Goal: Task Accomplishment & Management: Use online tool/utility

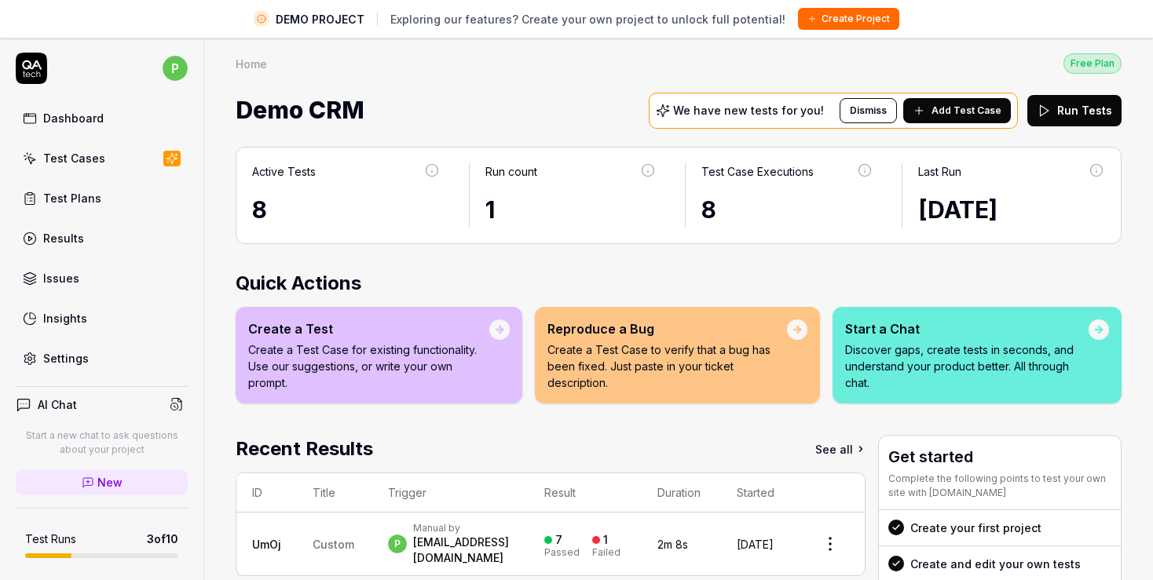
click at [98, 168] on link "Test Cases" at bounding box center [102, 158] width 172 height 31
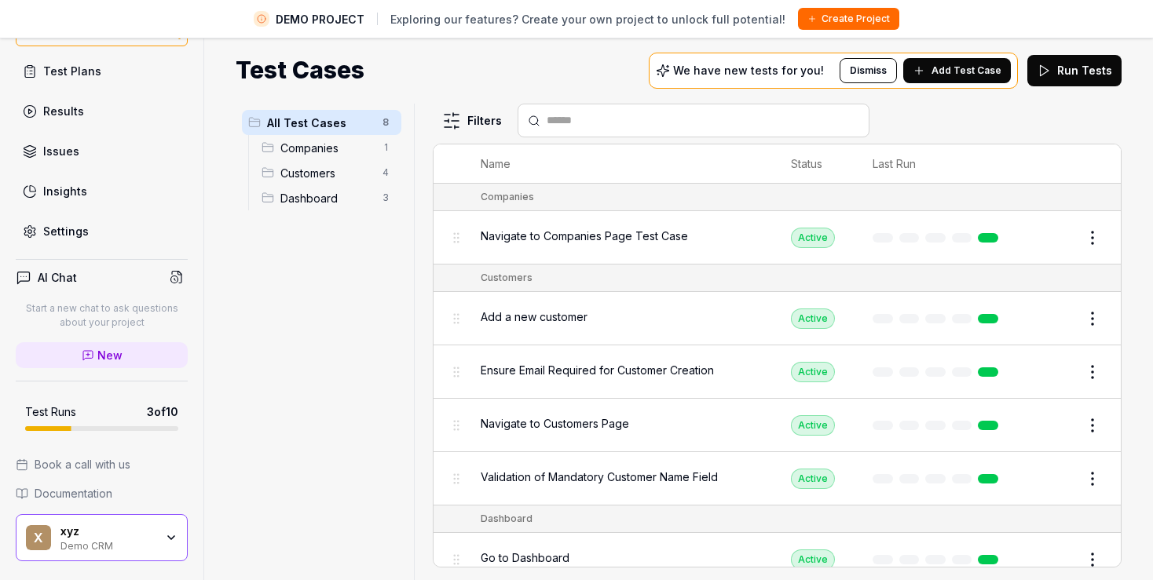
click at [1041, 243] on button "Edit" at bounding box center [1055, 237] width 38 height 25
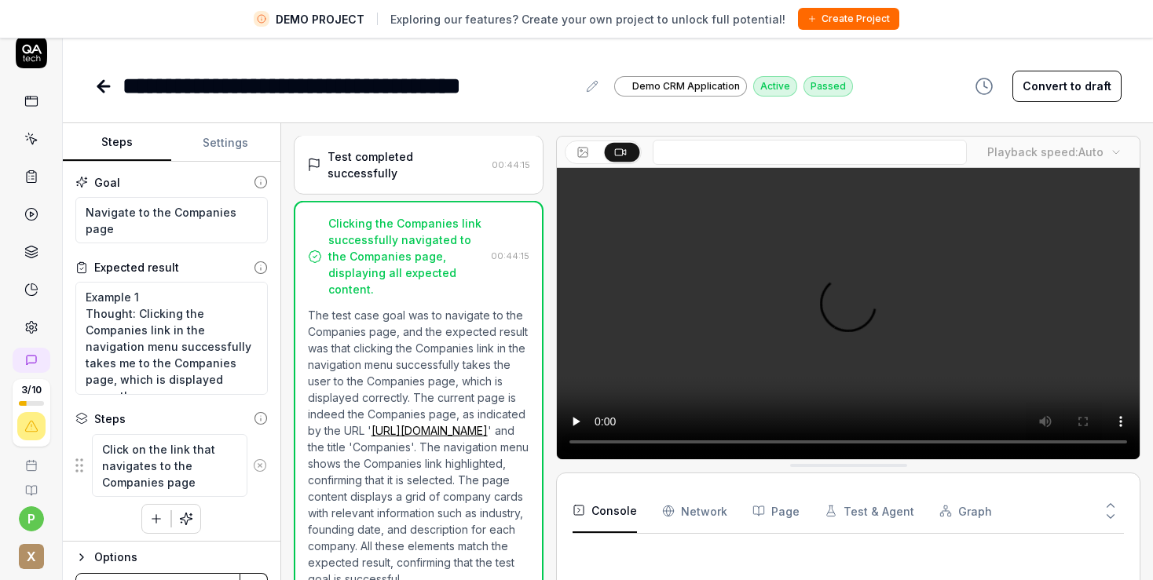
scroll to position [187, 0]
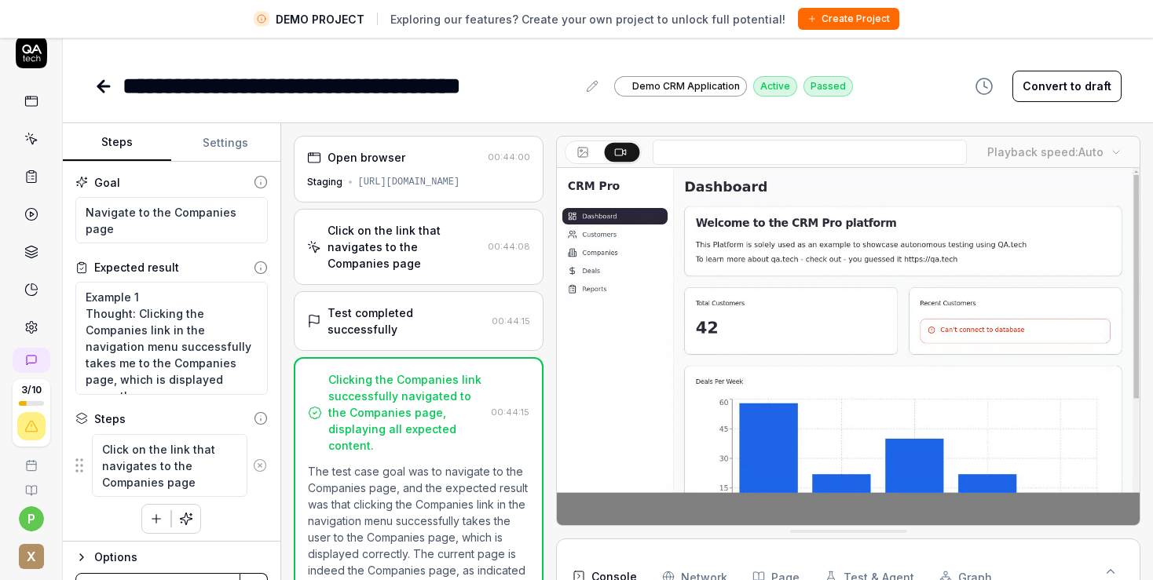
click at [99, 87] on icon at bounding box center [100, 86] width 5 height 11
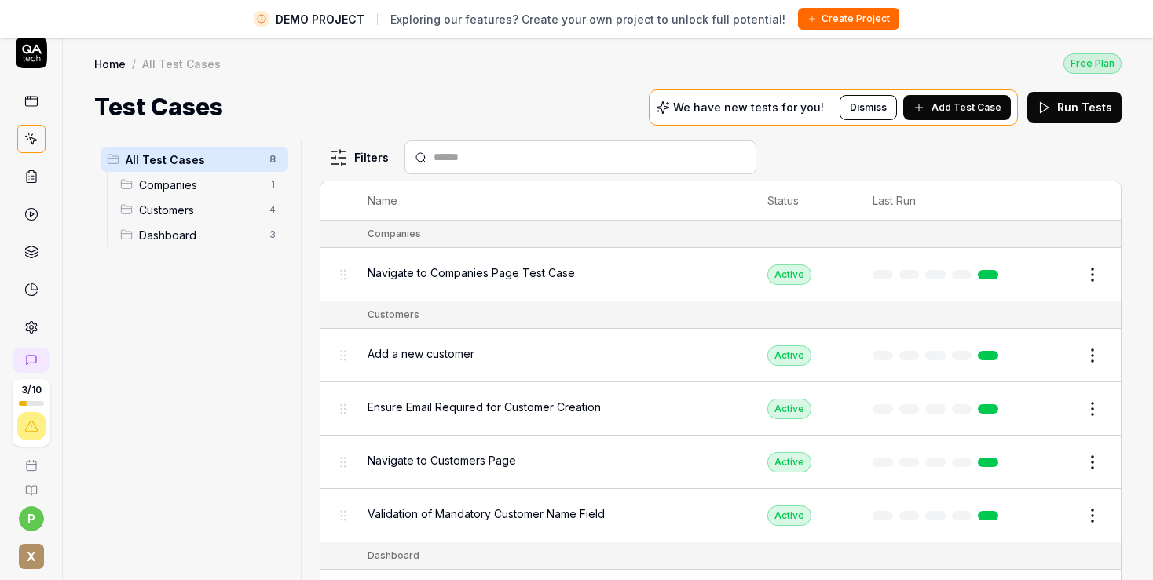
click at [184, 178] on span "Companies" at bounding box center [199, 185] width 121 height 16
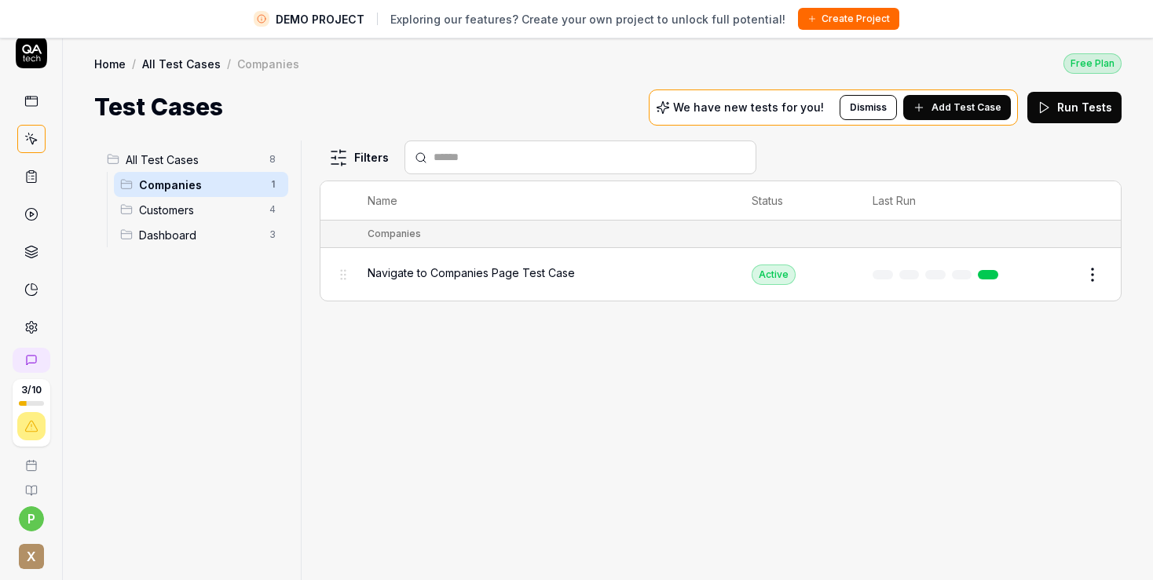
click at [190, 210] on span "Customers" at bounding box center [199, 210] width 121 height 16
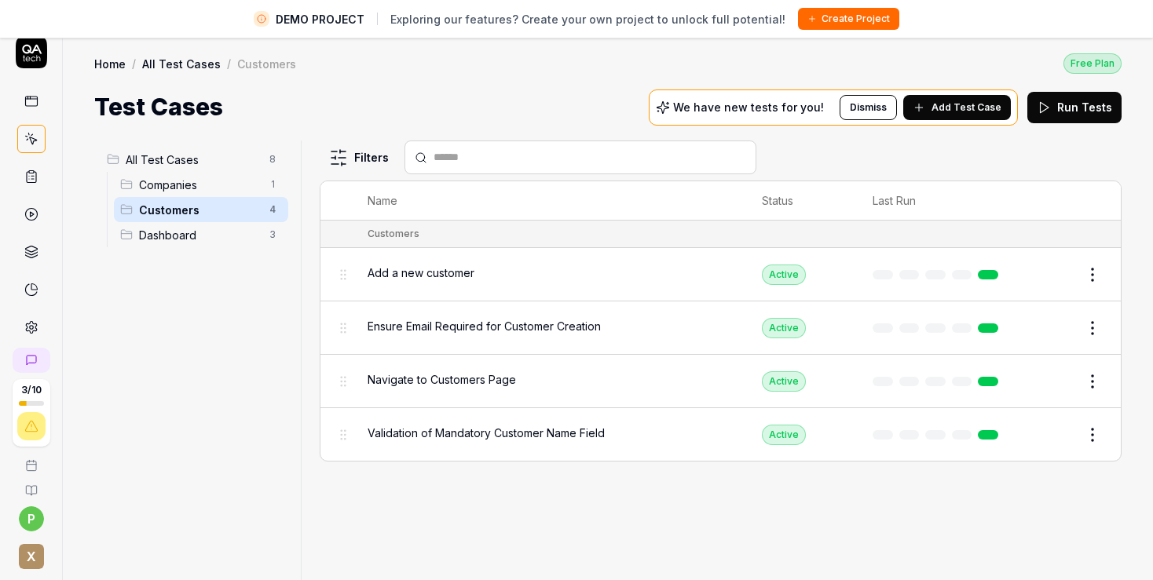
click at [510, 441] on div "Validation of Mandatory Customer Name Field" at bounding box center [549, 435] width 363 height 34
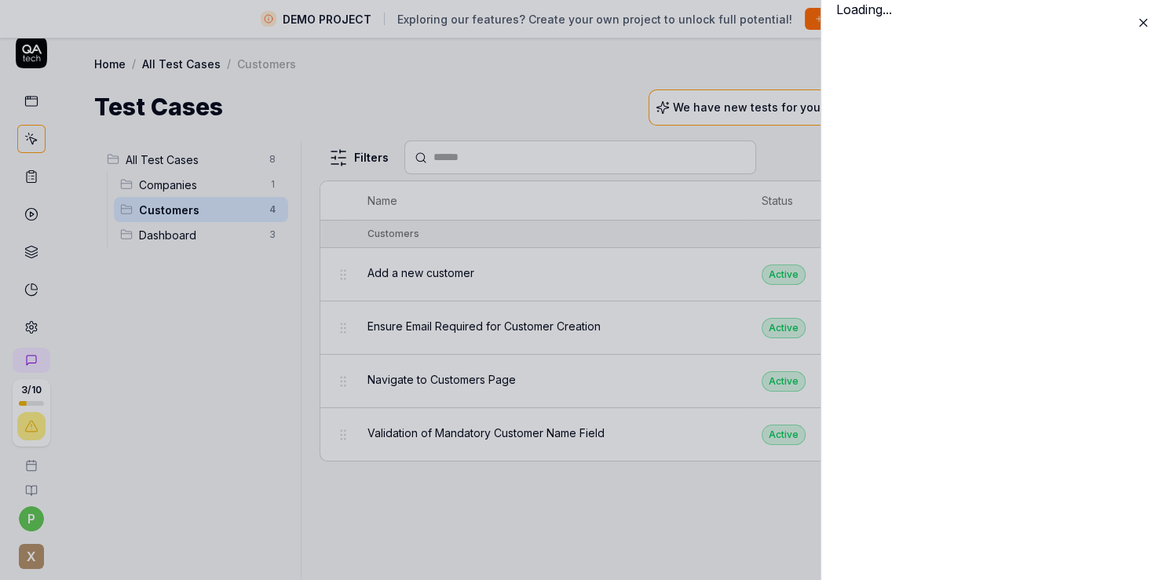
click at [506, 432] on div "Name Status Last Run Customers Add a new customer Active Edit Ensure Email Requ…" at bounding box center [721, 321] width 802 height 281
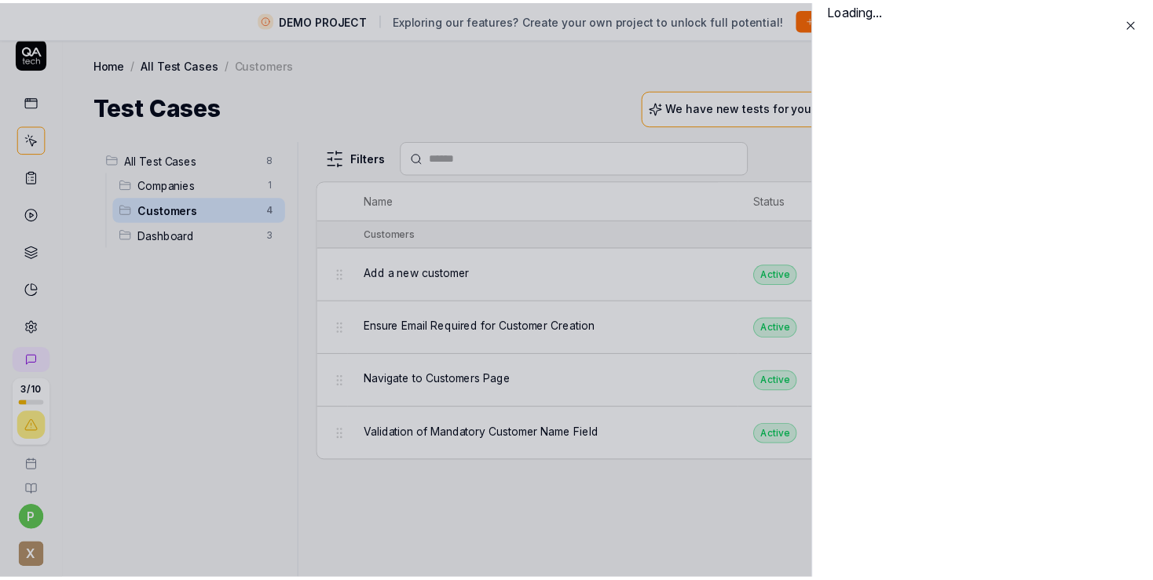
scroll to position [16, 0]
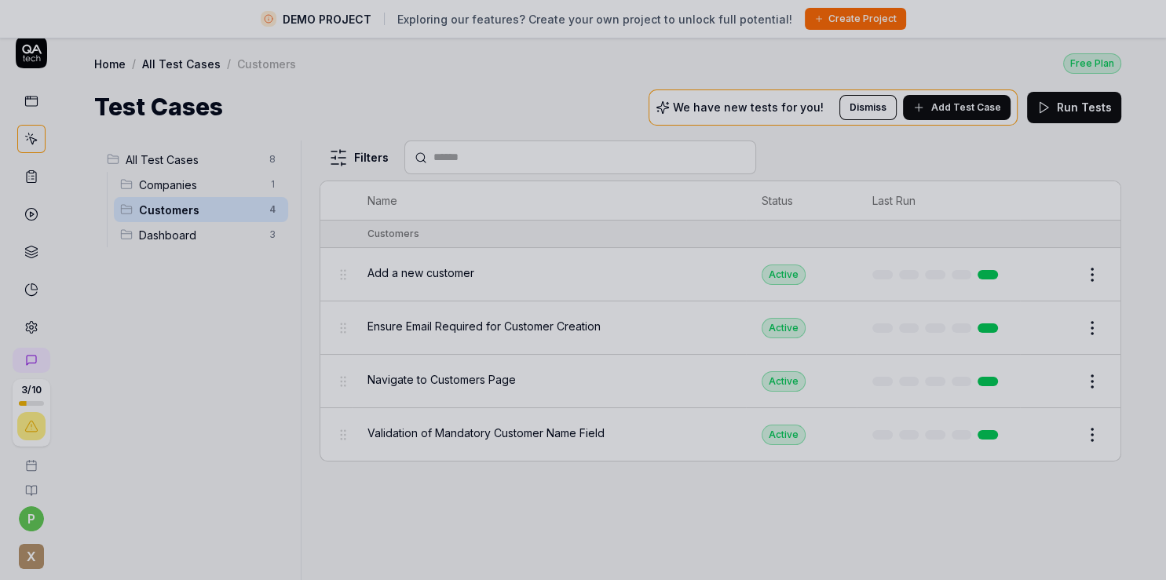
click at [190, 232] on div at bounding box center [583, 290] width 1166 height 580
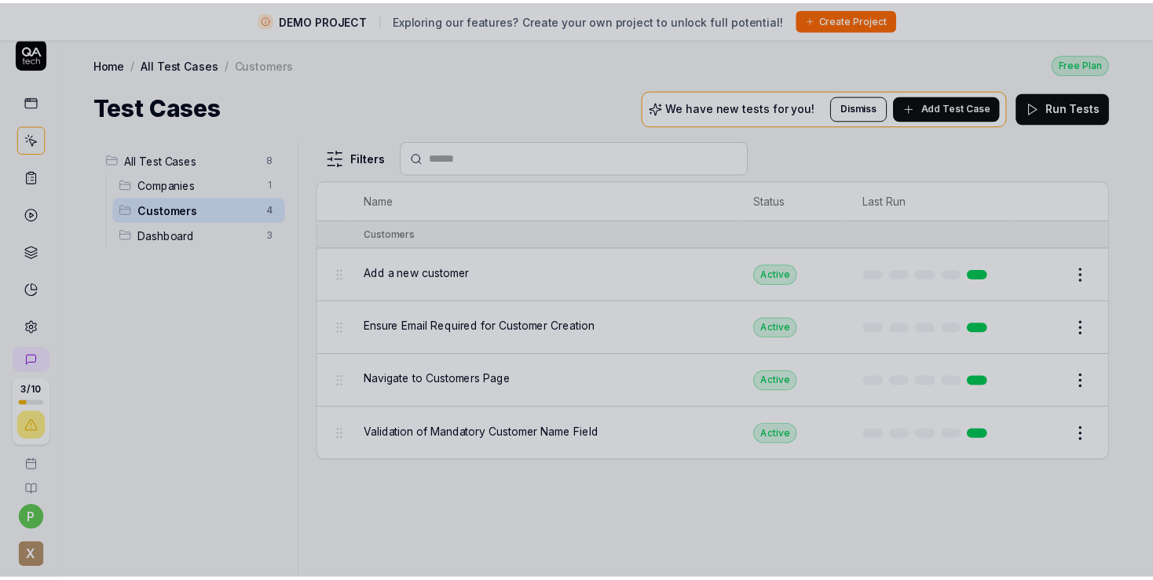
scroll to position [16, 0]
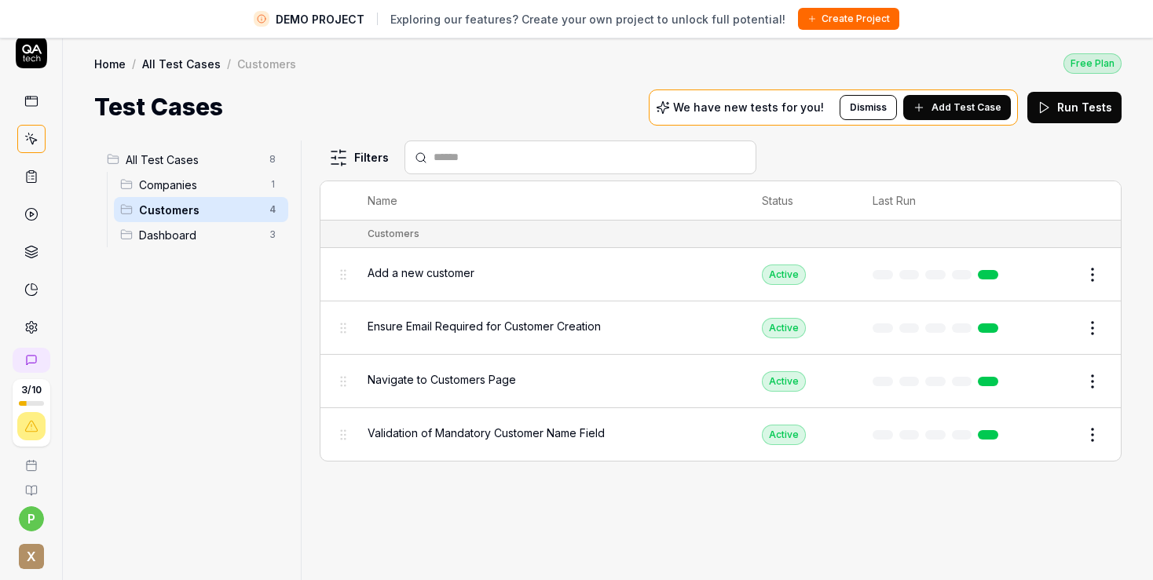
click at [191, 234] on span "Dashboard" at bounding box center [199, 235] width 121 height 16
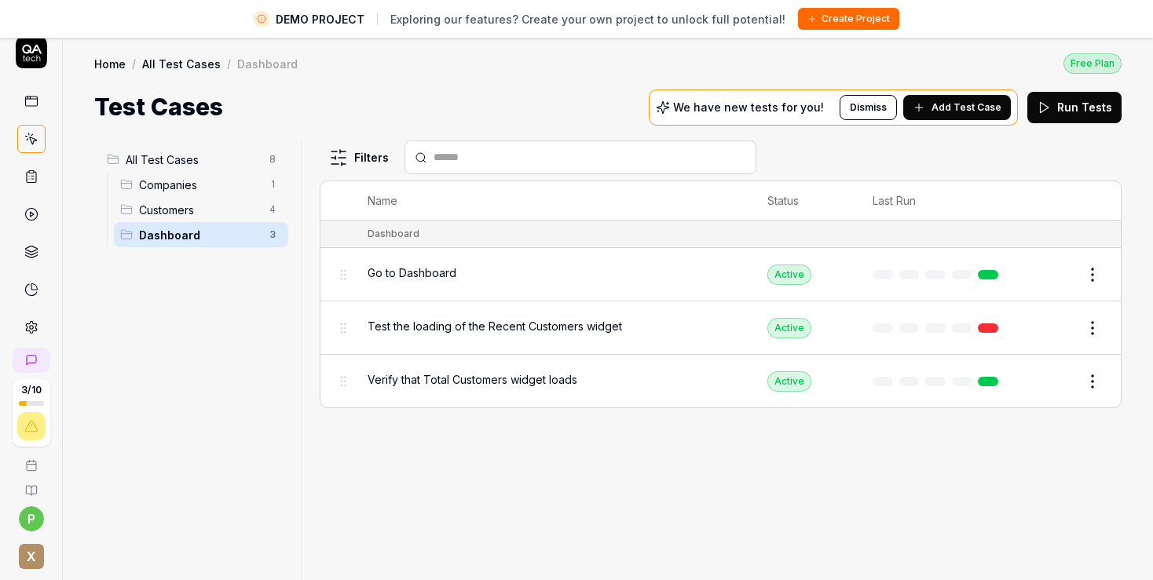
click at [27, 55] on icon at bounding box center [31, 52] width 31 height 31
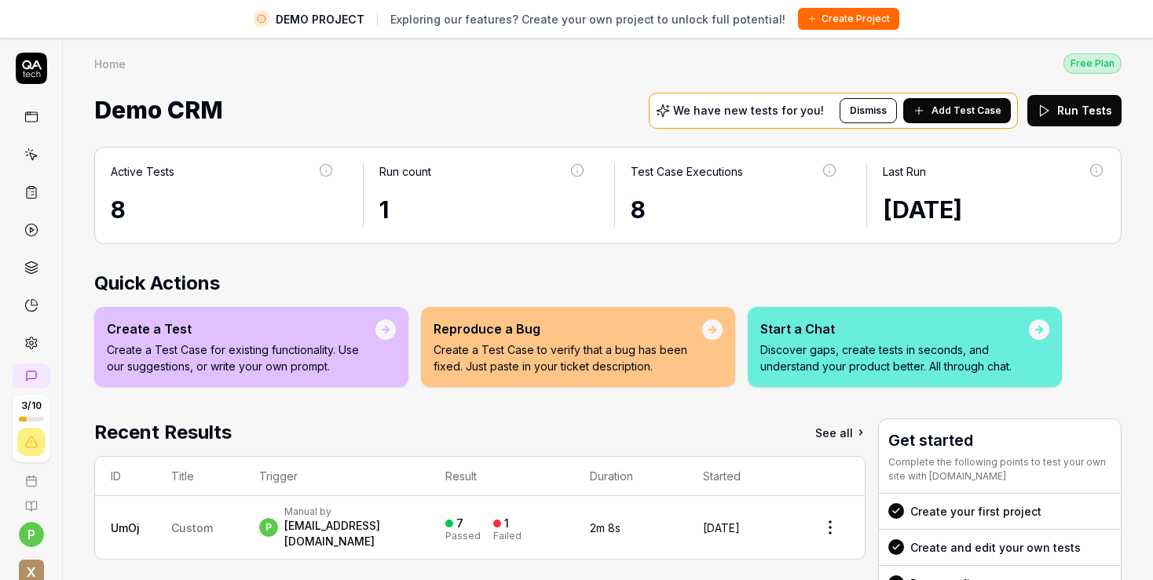
click at [570, 174] on icon at bounding box center [577, 170] width 14 height 14
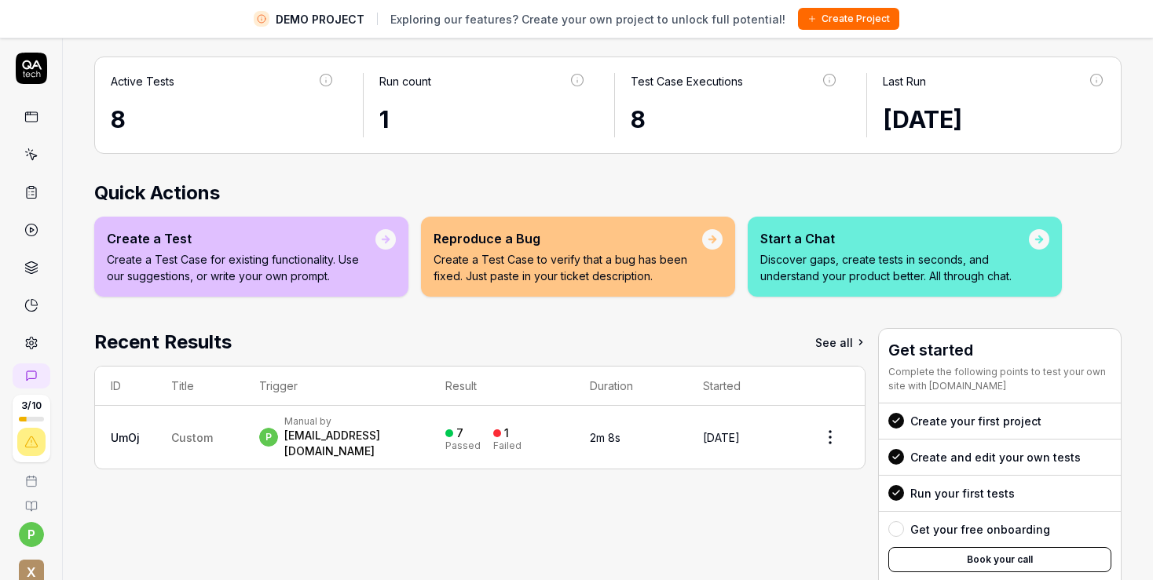
scroll to position [145, 0]
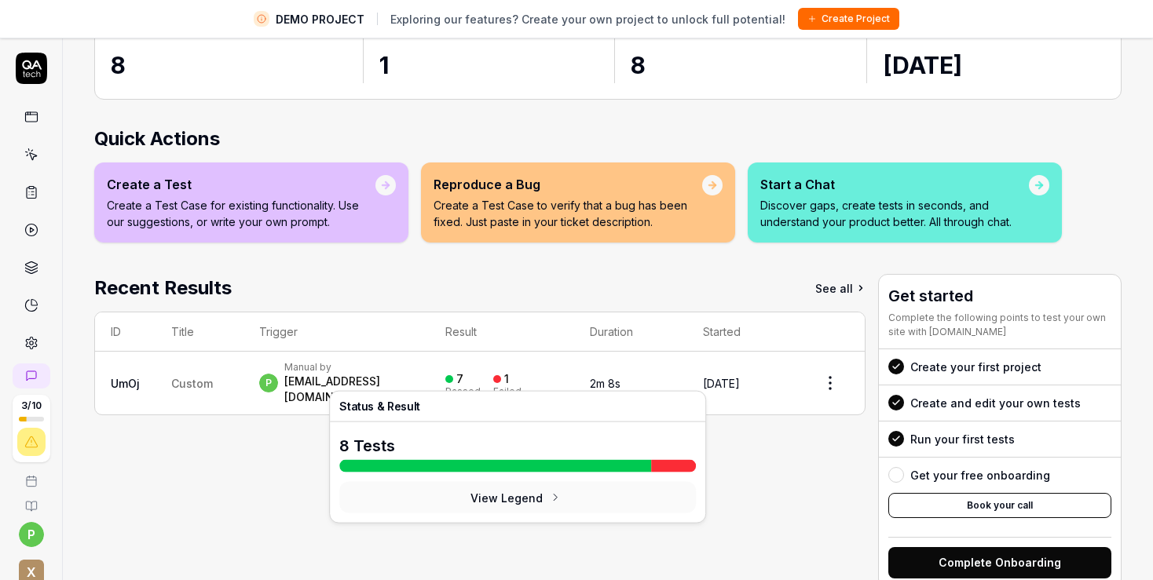
click at [481, 387] on div "Passed" at bounding box center [462, 391] width 35 height 9
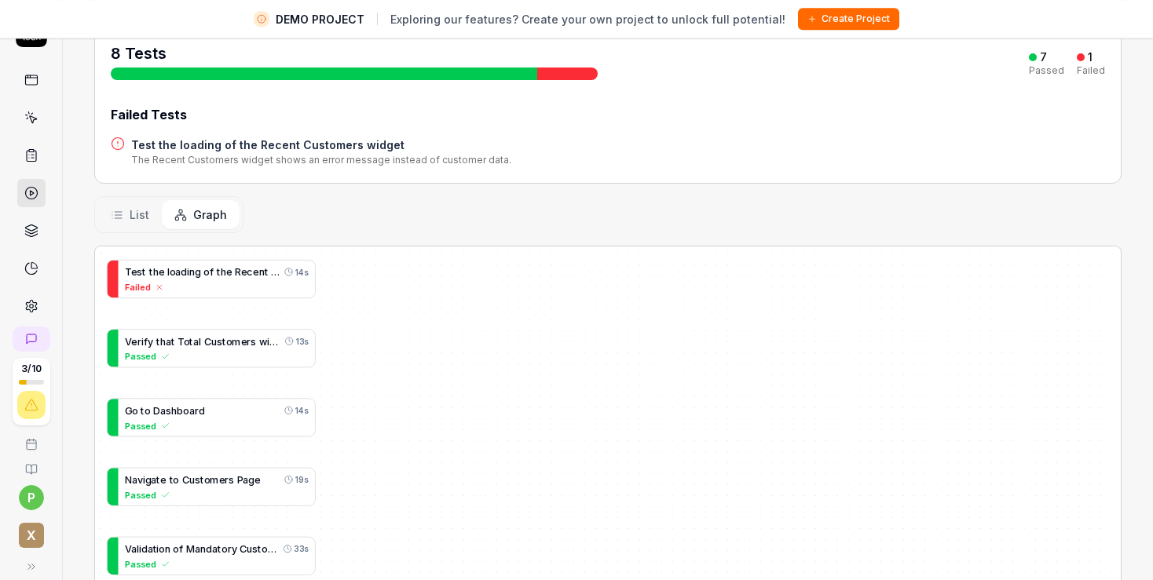
scroll to position [181, 0]
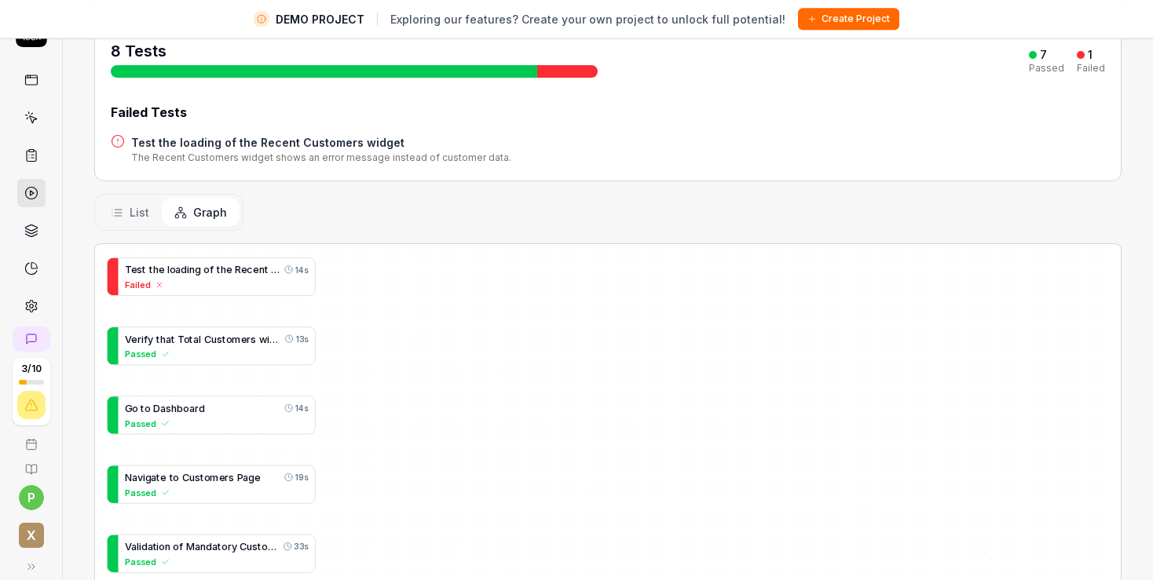
click at [265, 134] on h4 "Test the loading of the Recent Customers widget" at bounding box center [321, 142] width 380 height 16
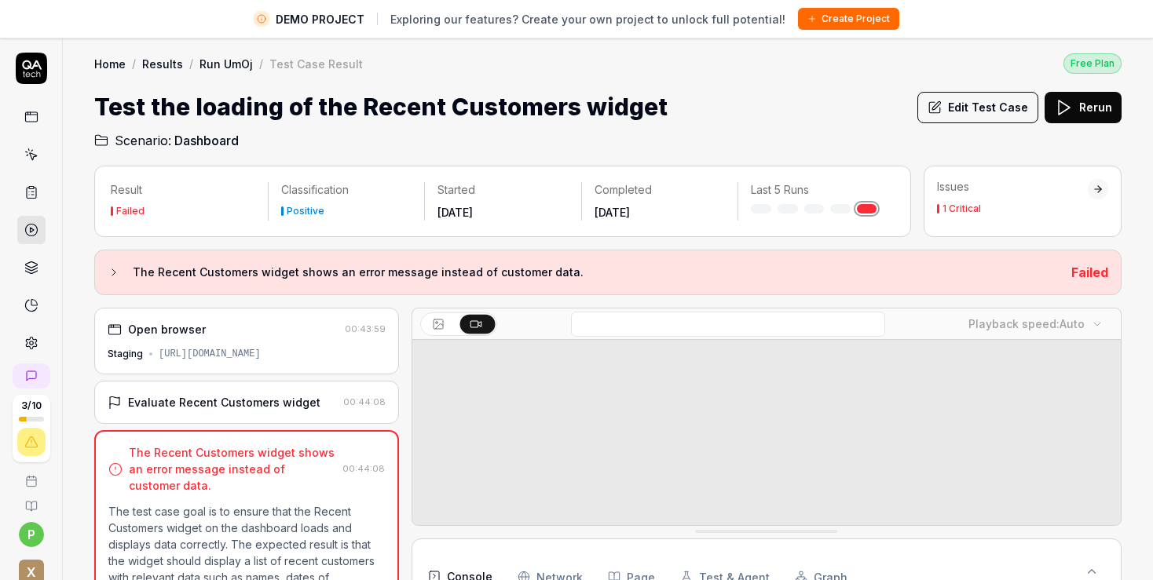
click at [158, 68] on link "Results" at bounding box center [162, 64] width 41 height 16
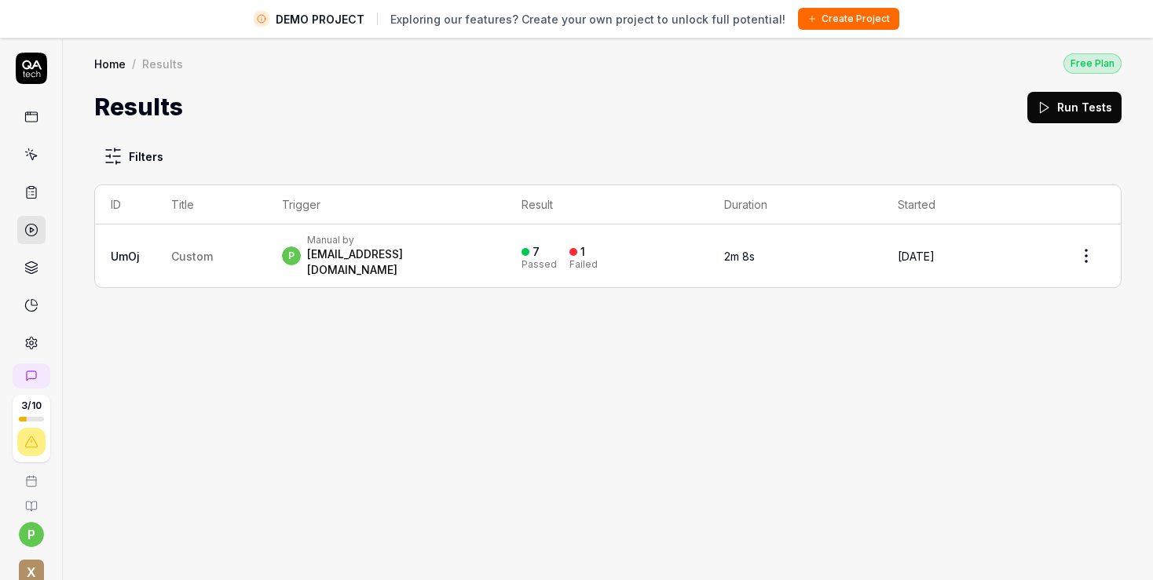
click at [118, 67] on link "Home" at bounding box center [109, 64] width 31 height 16
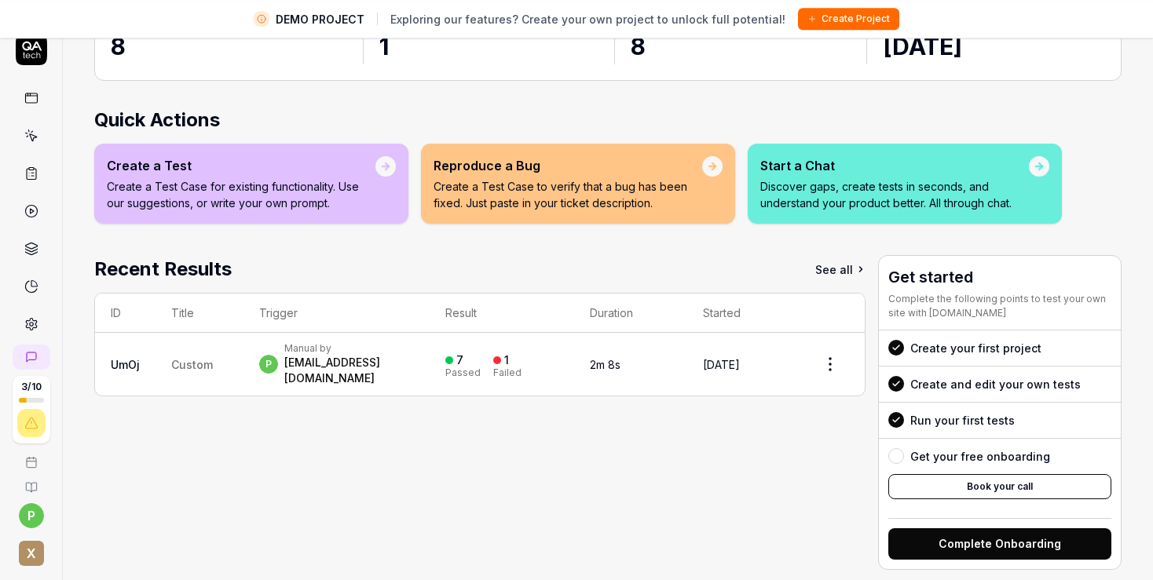
scroll to position [37, 0]
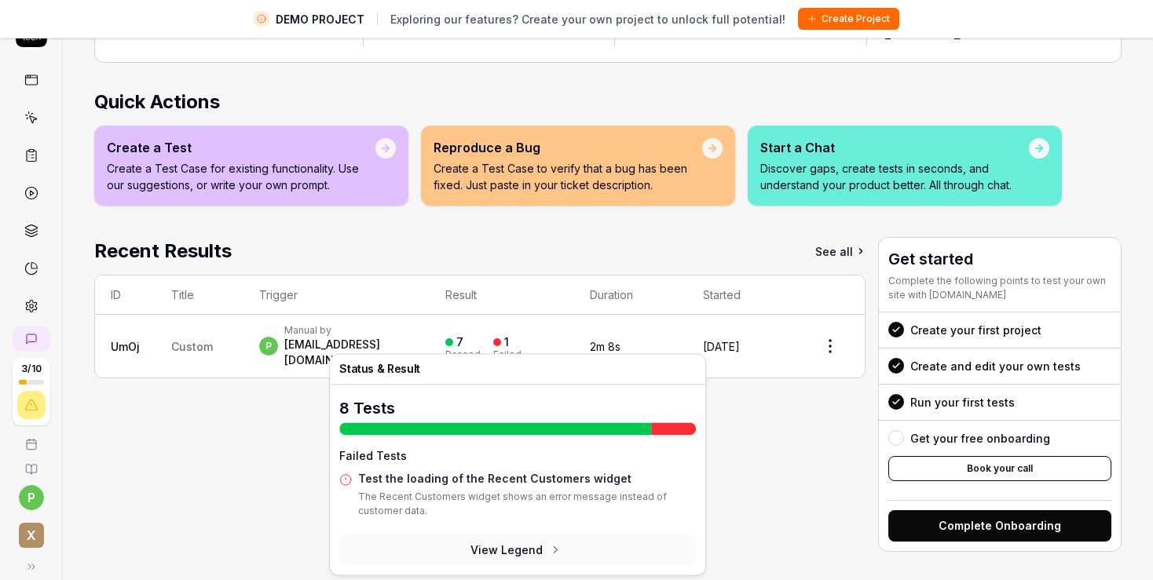
click at [501, 339] on div at bounding box center [497, 343] width 8 height 8
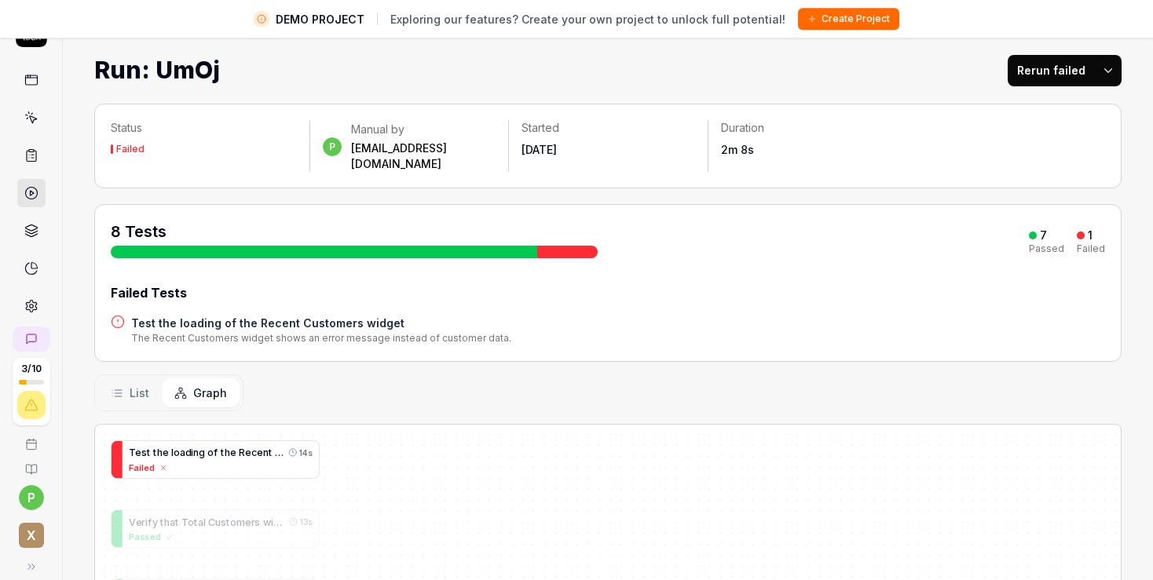
click at [210, 447] on span "o" at bounding box center [210, 453] width 6 height 12
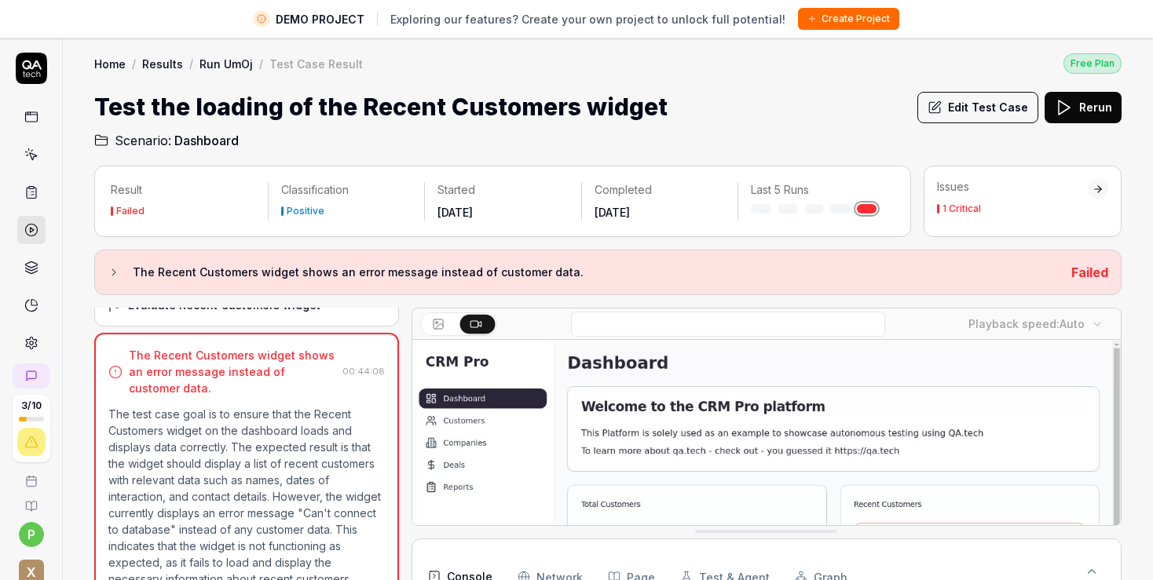
click at [27, 65] on icon at bounding box center [32, 64] width 20 height 9
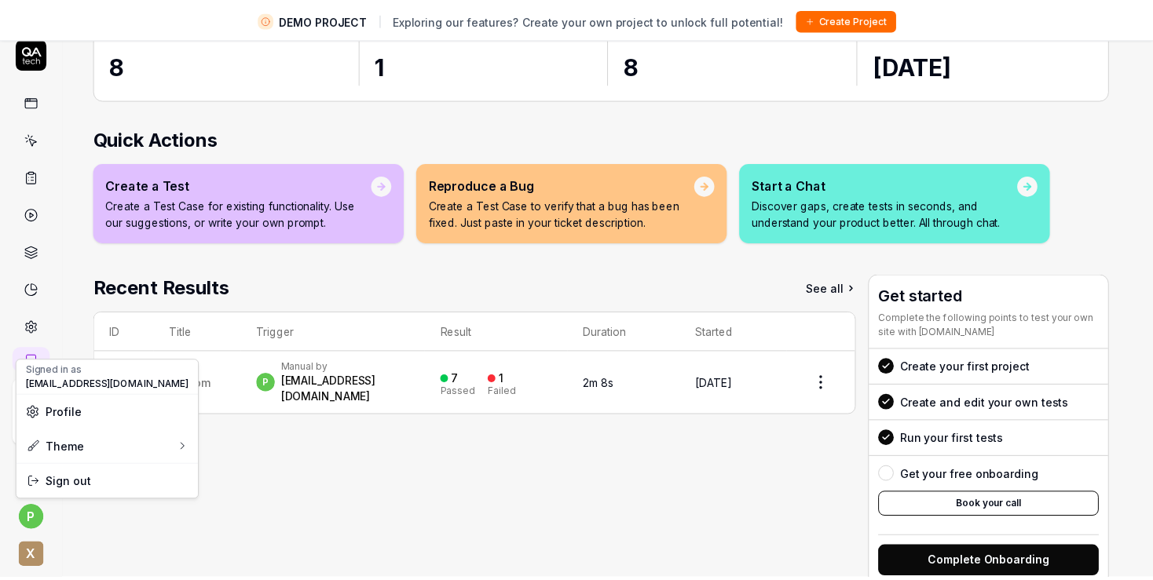
scroll to position [145, 0]
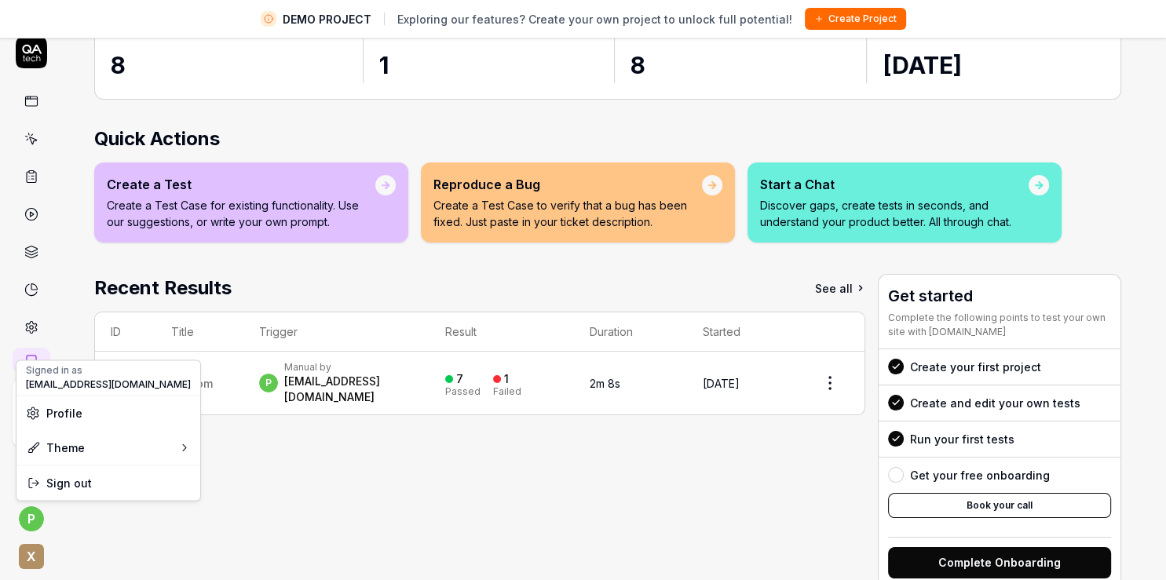
click at [18, 517] on html "DEMO PROJECT Exploring our features? Create your own project to unlock full pot…" at bounding box center [583, 308] width 1166 height 617
click at [72, 379] on span "[EMAIL_ADDRESS][DOMAIN_NAME]" at bounding box center [108, 385] width 165 height 14
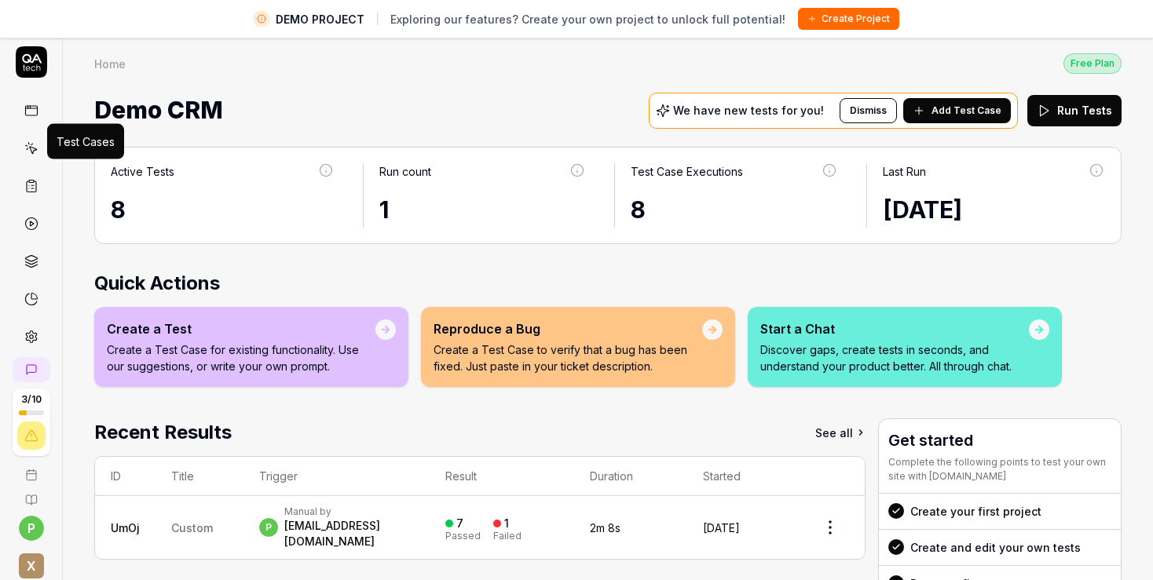
scroll to position [0, 0]
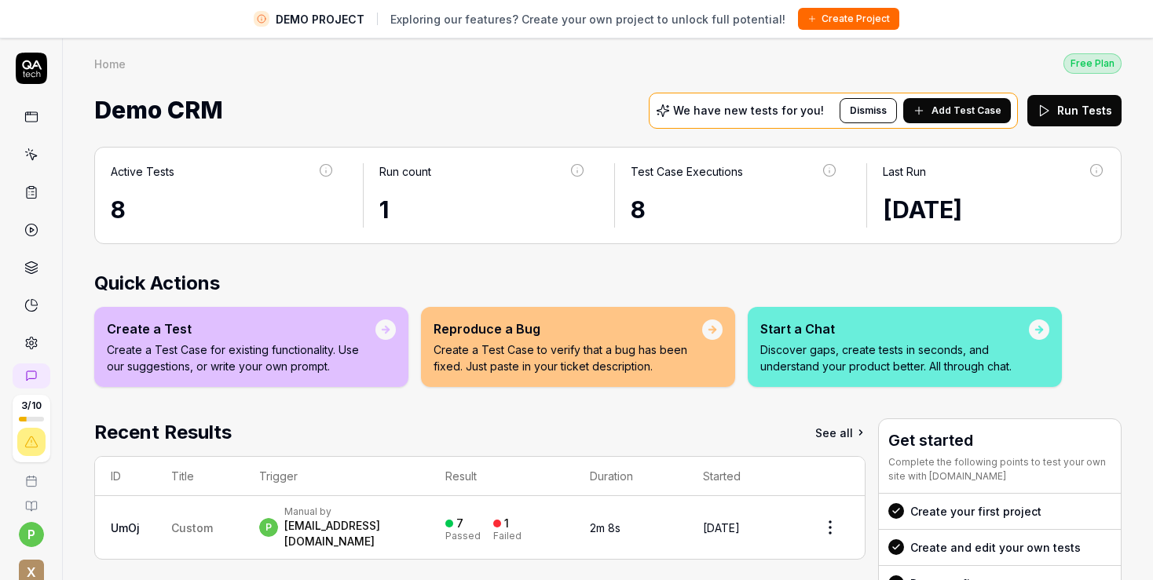
click at [108, 64] on div "Home" at bounding box center [109, 64] width 31 height 16
click at [858, 116] on button "Dismiss" at bounding box center [868, 110] width 57 height 25
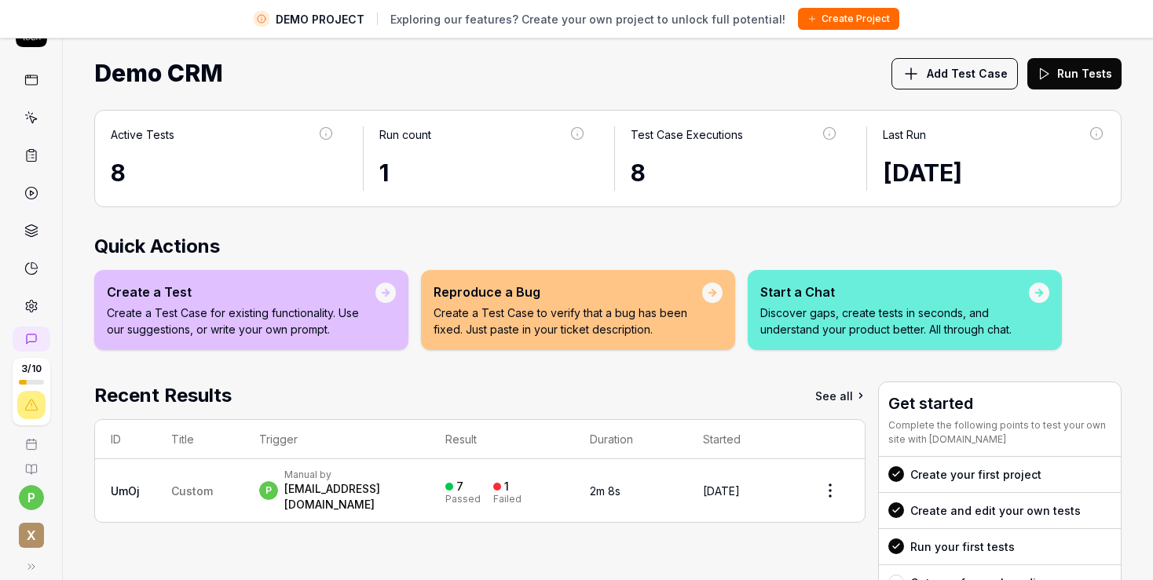
click at [350, 23] on span "DEMO PROJECT" at bounding box center [320, 19] width 89 height 16
click at [266, 24] on icon at bounding box center [261, 18] width 9 height 9
click at [818, 400] on link "See all" at bounding box center [840, 396] width 50 height 28
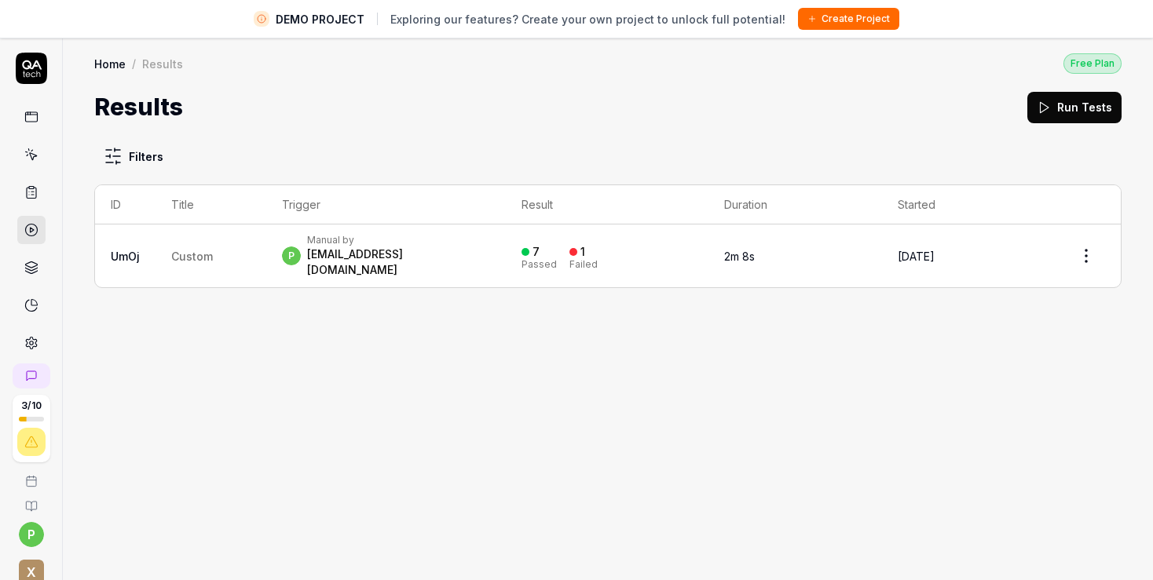
click at [24, 112] on icon at bounding box center [31, 117] width 14 height 14
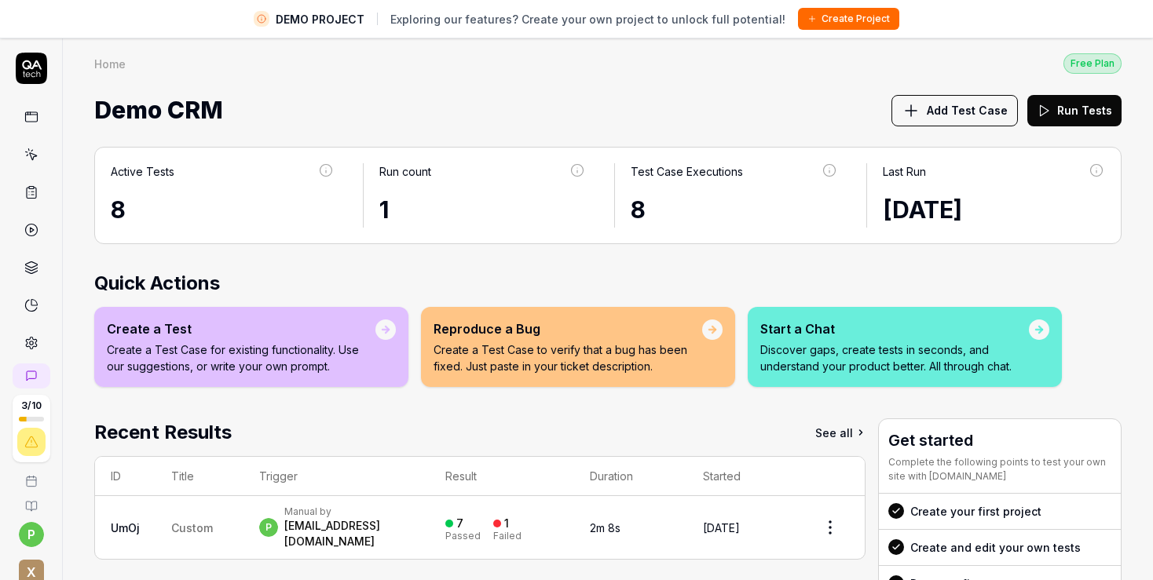
click at [394, 327] on div at bounding box center [385, 330] width 20 height 20
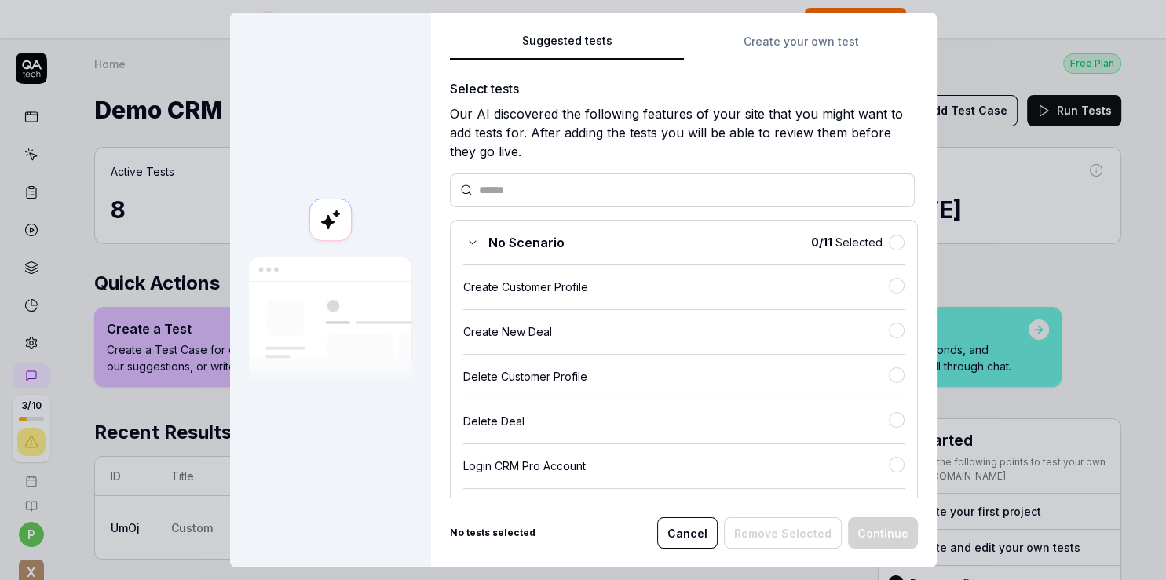
click at [696, 533] on button "Cancel" at bounding box center [687, 533] width 60 height 31
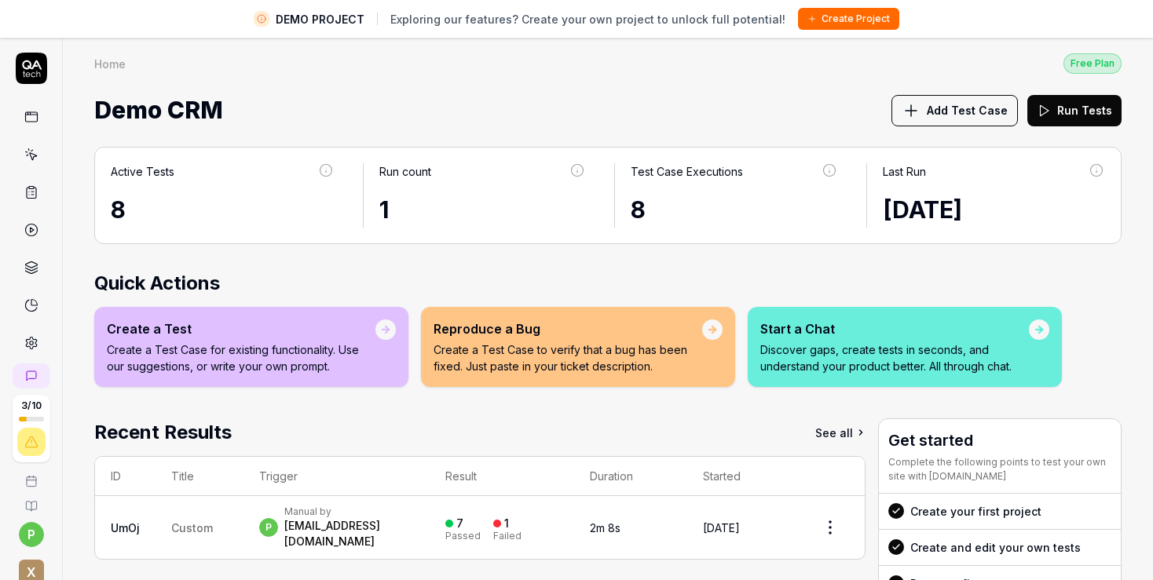
click at [818, 437] on link "See all" at bounding box center [840, 433] width 50 height 28
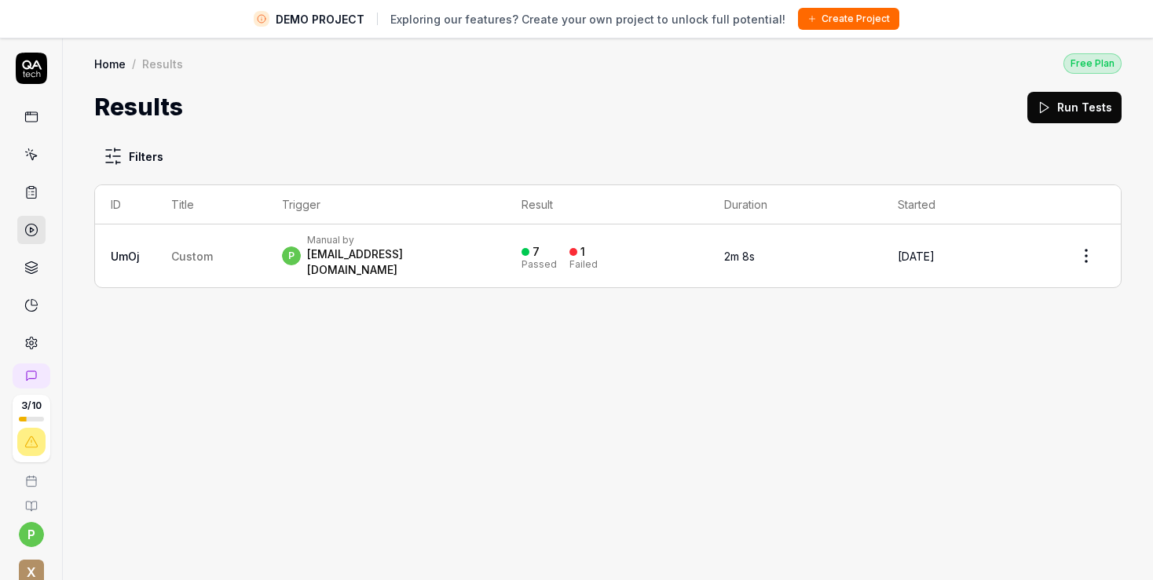
click at [364, 257] on div "[EMAIL_ADDRESS][DOMAIN_NAME]" at bounding box center [398, 262] width 183 height 31
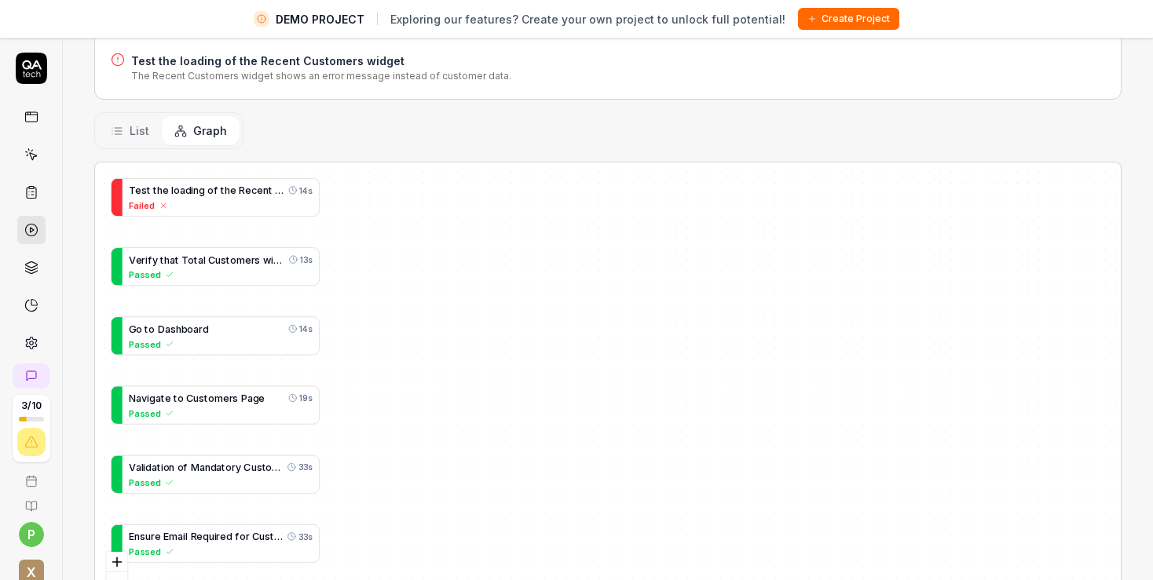
scroll to position [324, 0]
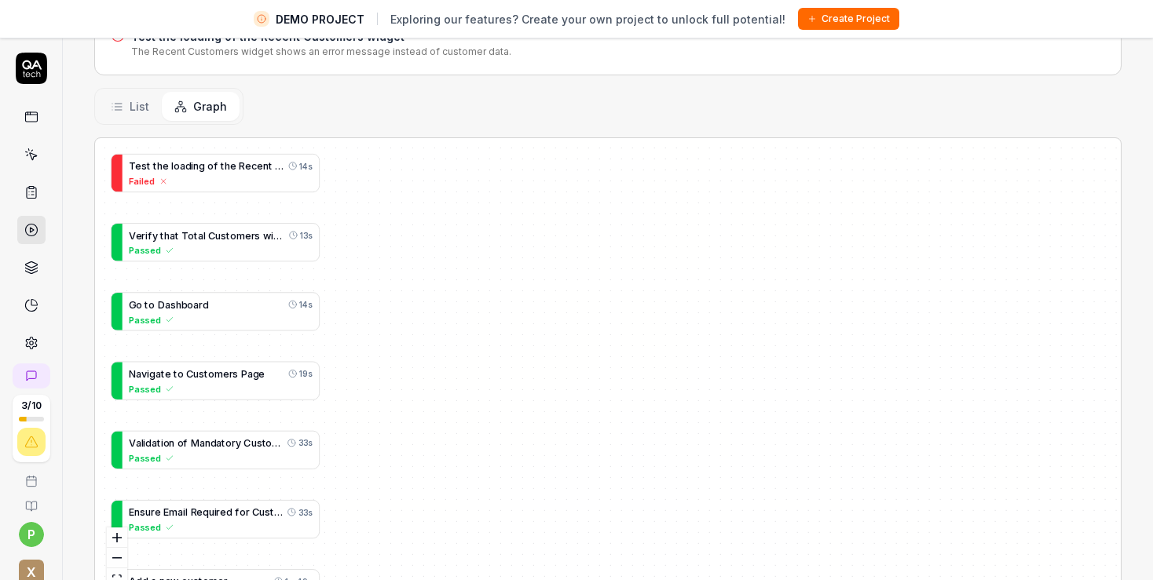
click at [17, 269] on link at bounding box center [31, 268] width 28 height 28
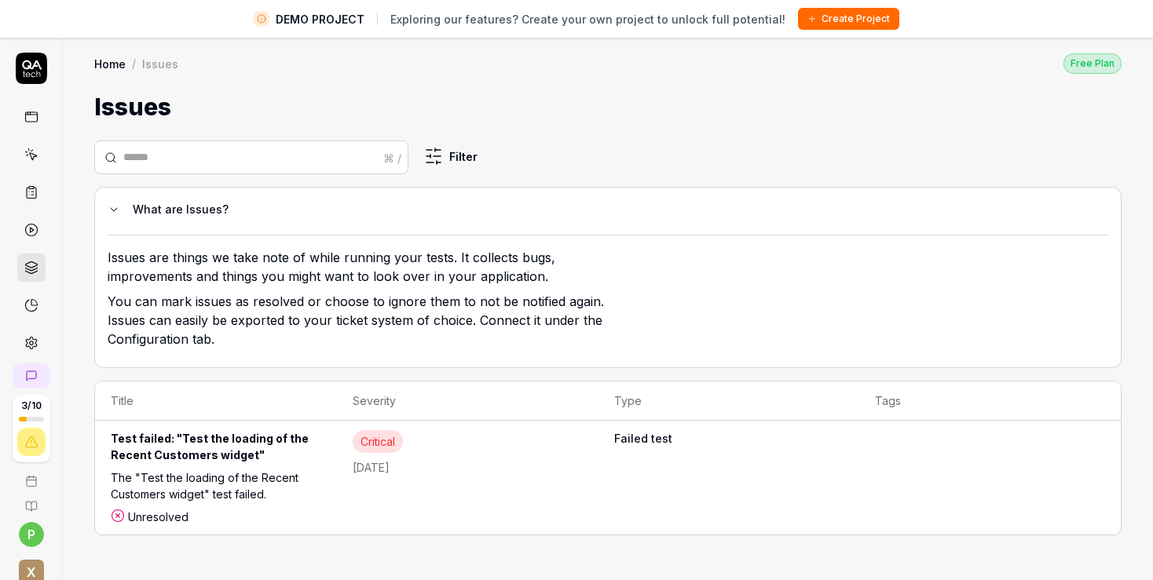
click at [24, 195] on icon at bounding box center [31, 192] width 14 height 14
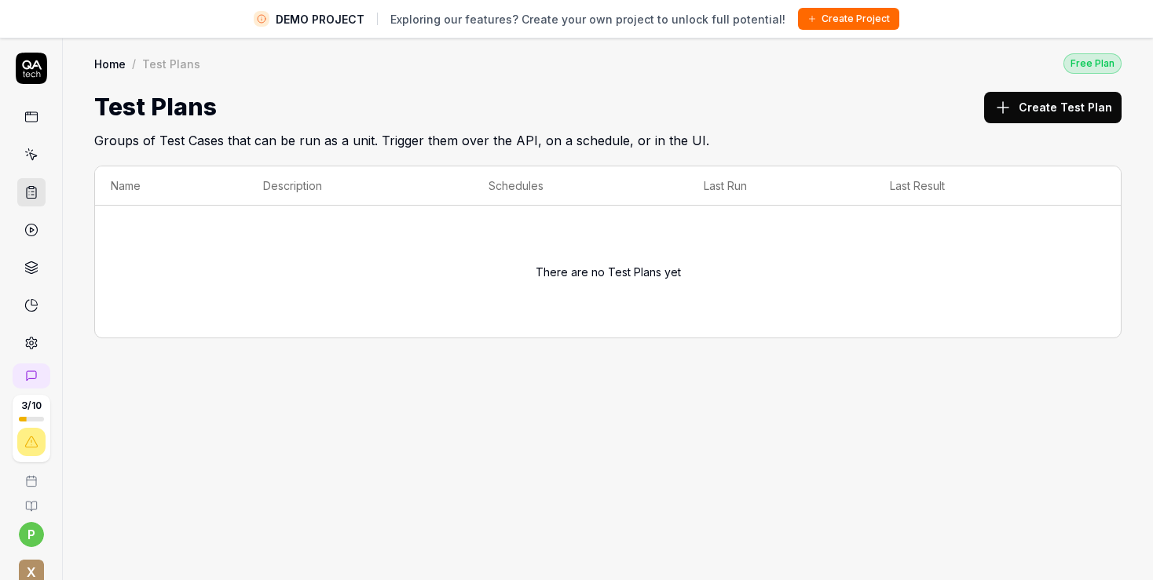
click at [34, 156] on link at bounding box center [31, 155] width 28 height 28
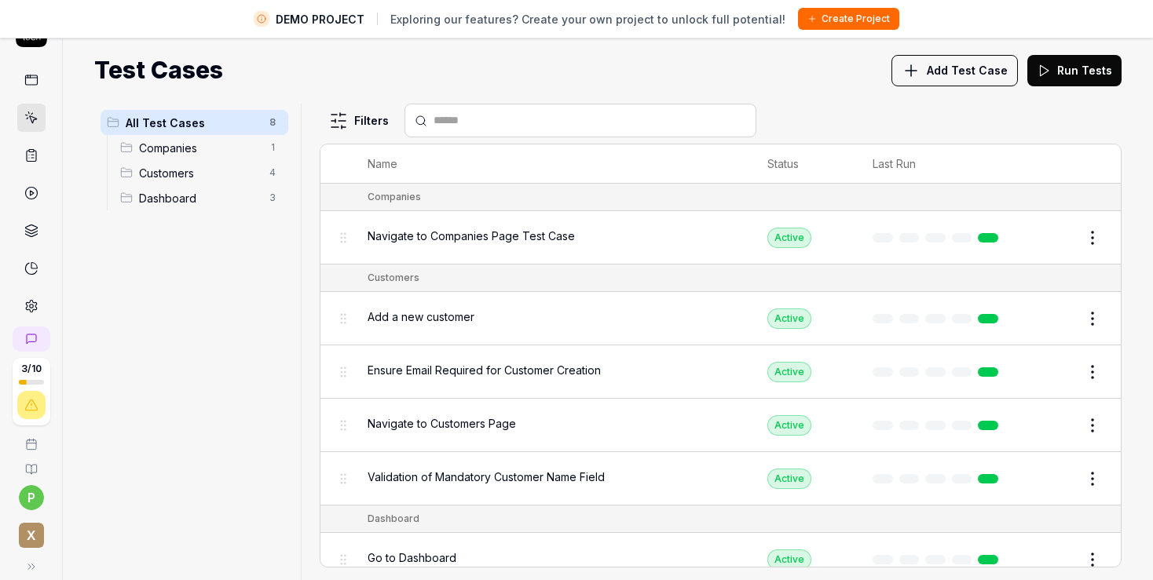
click at [440, 238] on span "Navigate to Companies Page Test Case" at bounding box center [471, 236] width 207 height 16
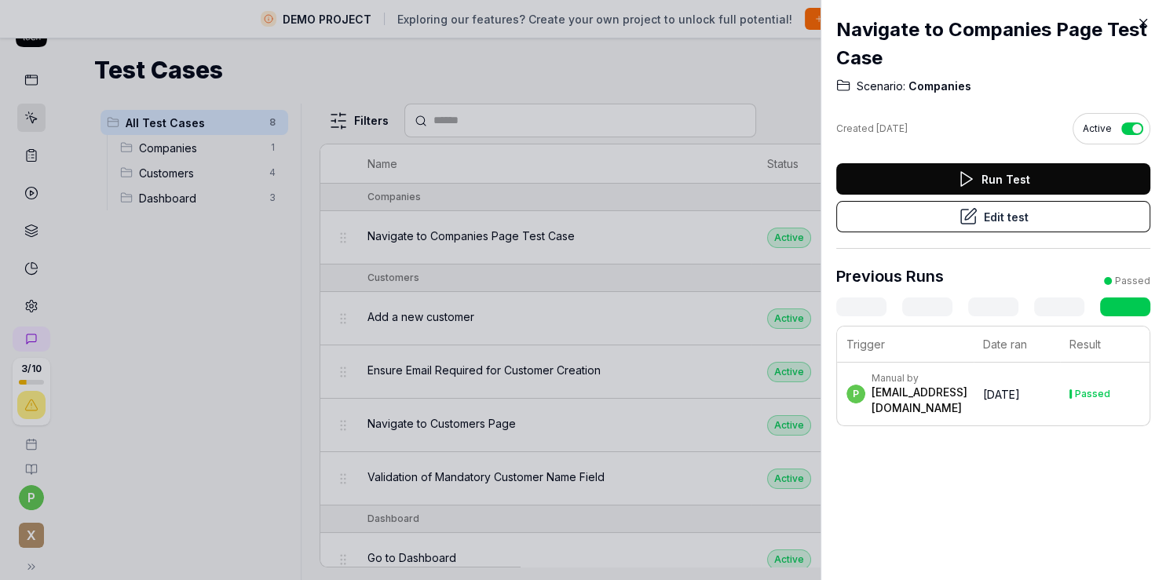
click at [999, 207] on button "Edit test" at bounding box center [993, 216] width 314 height 31
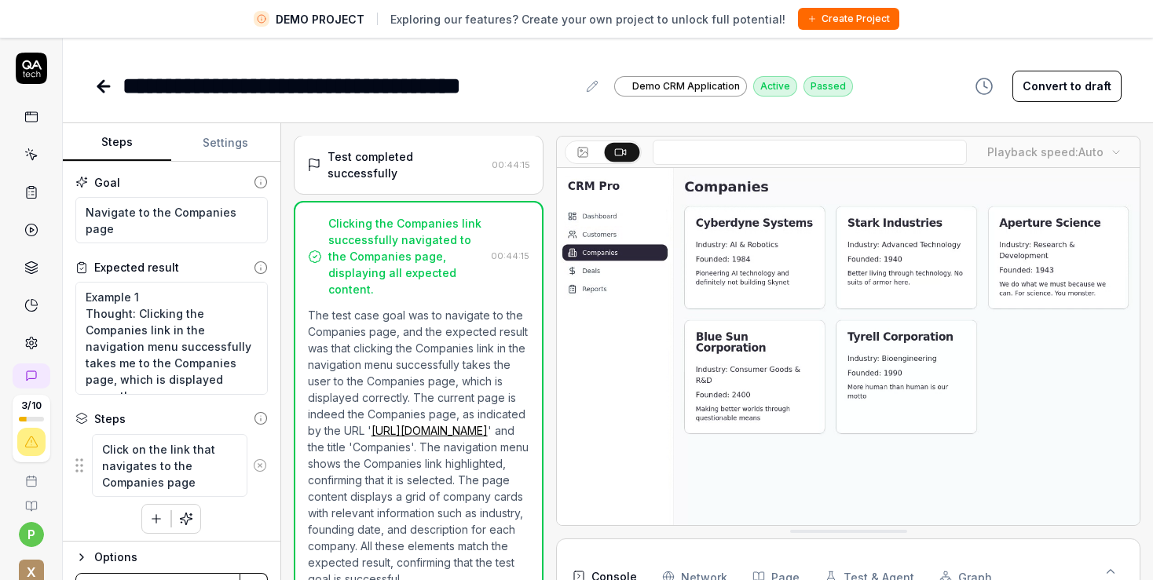
scroll to position [187, 0]
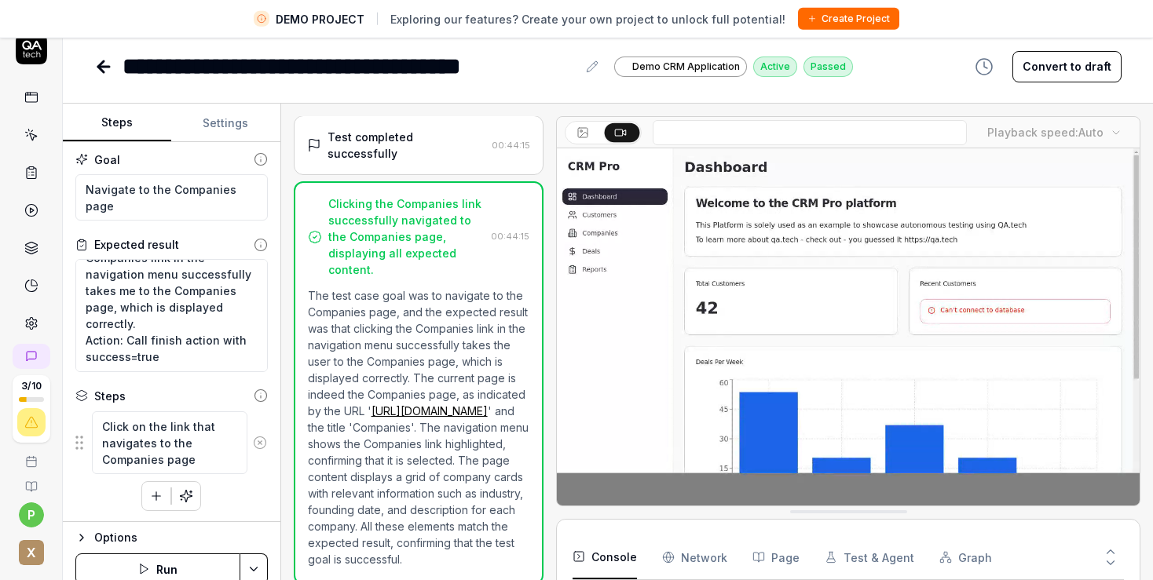
scroll to position [37, 0]
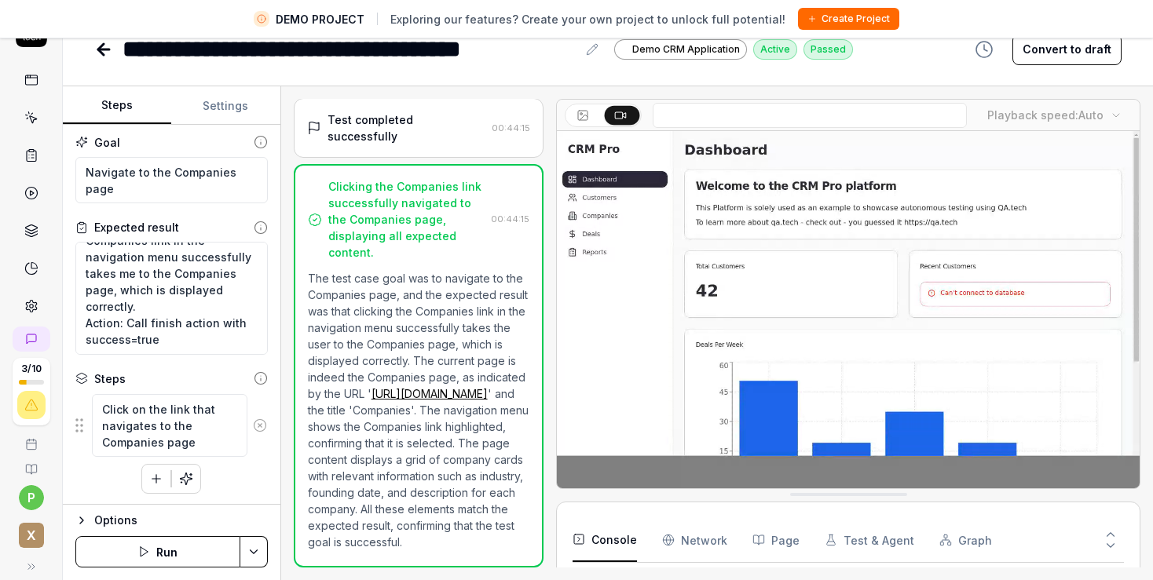
click at [79, 521] on icon "button" at bounding box center [81, 520] width 13 height 13
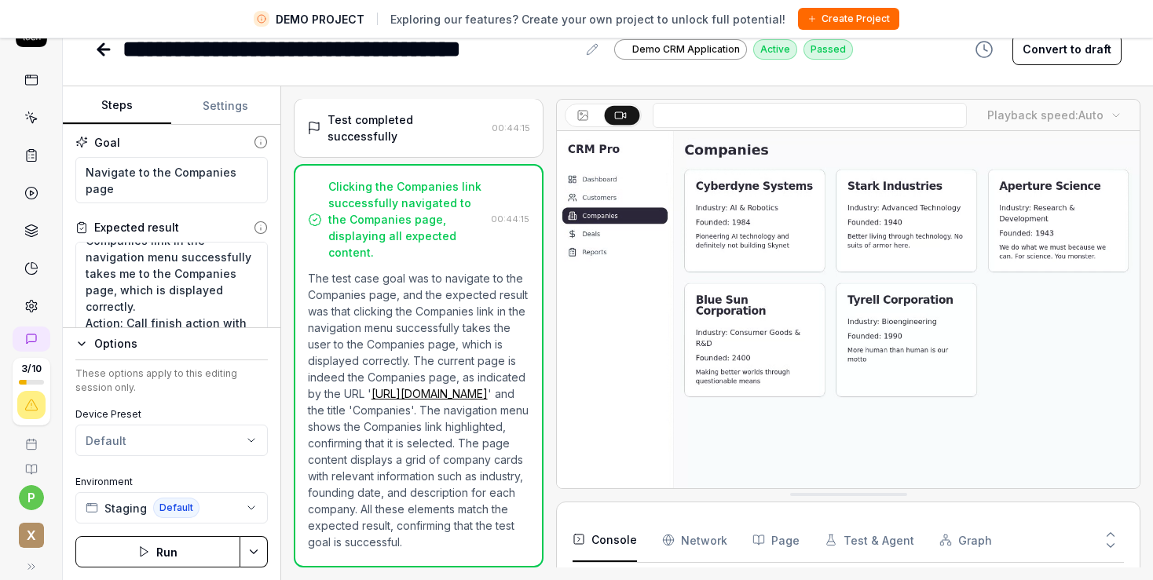
type textarea "*"
